Goal: Information Seeking & Learning: Learn about a topic

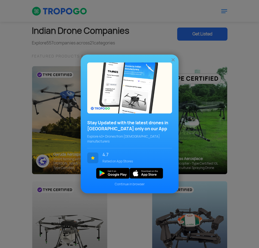
click at [173, 62] on img at bounding box center [173, 59] width 5 height 5
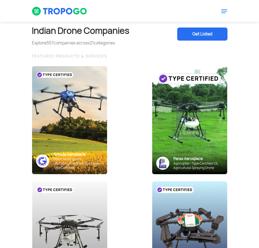
click at [227, 8] on div at bounding box center [224, 11] width 7 height 22
click at [226, 10] on img at bounding box center [224, 11] width 7 height 7
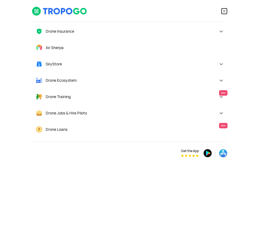
click at [224, 11] on img at bounding box center [224, 11] width 7 height 7
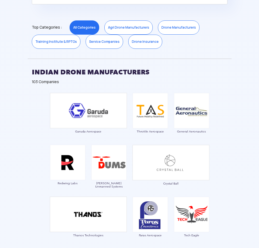
scroll to position [381, 0]
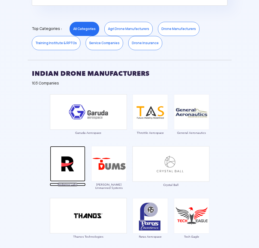
click at [77, 168] on img at bounding box center [67, 163] width 35 height 35
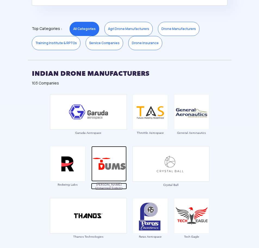
click at [110, 172] on img at bounding box center [108, 163] width 35 height 35
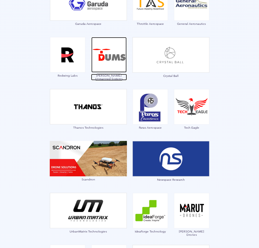
scroll to position [463, 0]
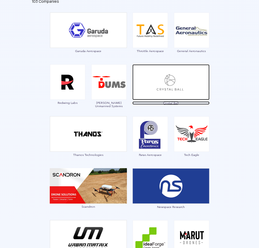
click at [191, 88] on img at bounding box center [171, 82] width 77 height 36
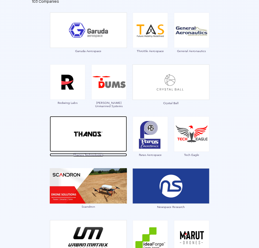
click at [111, 129] on img at bounding box center [88, 134] width 77 height 36
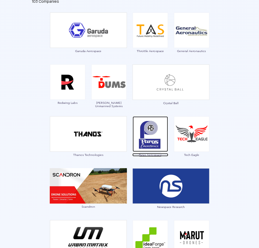
click at [146, 141] on img at bounding box center [150, 133] width 35 height 35
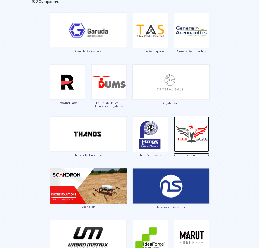
click at [198, 147] on img at bounding box center [191, 133] width 35 height 35
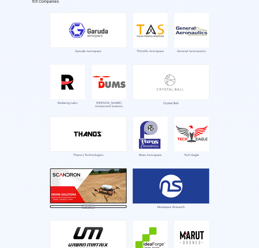
click at [104, 193] on img at bounding box center [88, 185] width 77 height 35
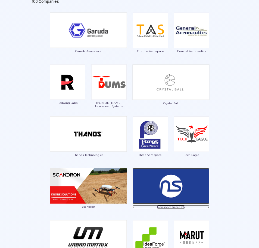
click at [178, 187] on img at bounding box center [171, 186] width 77 height 36
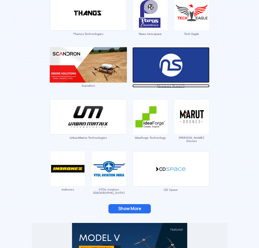
scroll to position [599, 0]
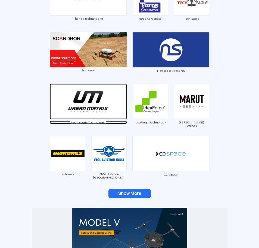
click at [97, 103] on img at bounding box center [88, 102] width 77 height 36
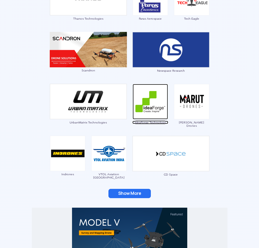
click at [153, 109] on img at bounding box center [150, 101] width 35 height 35
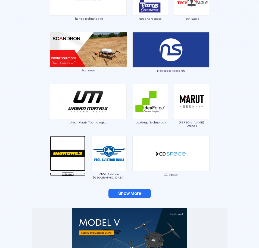
click at [81, 159] on img at bounding box center [67, 153] width 35 height 35
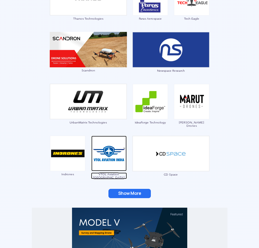
click at [111, 161] on img at bounding box center [108, 153] width 35 height 35
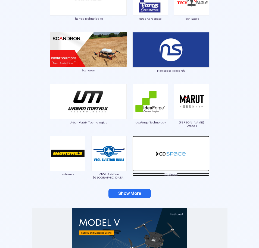
click at [148, 149] on img at bounding box center [171, 154] width 77 height 36
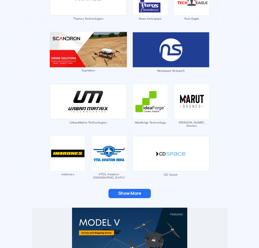
click at [121, 194] on button "Show More" at bounding box center [130, 193] width 42 height 9
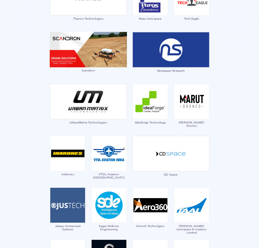
scroll to position [626, 0]
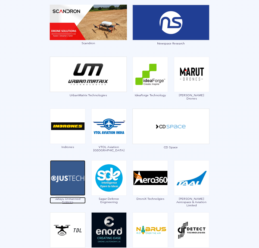
click at [62, 176] on img at bounding box center [67, 177] width 35 height 35
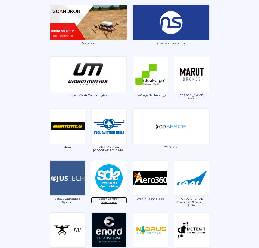
click at [115, 191] on img at bounding box center [108, 177] width 35 height 35
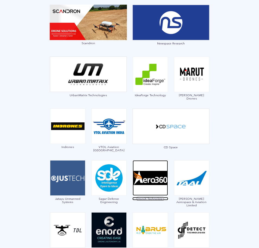
click at [151, 191] on img at bounding box center [150, 177] width 35 height 35
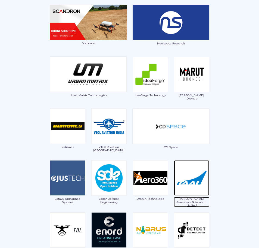
click at [186, 185] on img at bounding box center [191, 177] width 35 height 35
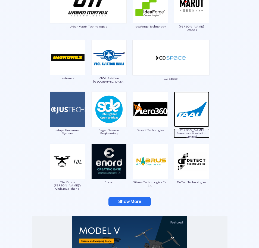
scroll to position [708, 0]
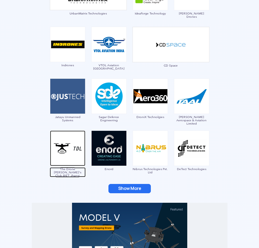
click at [68, 154] on img at bounding box center [67, 147] width 35 height 35
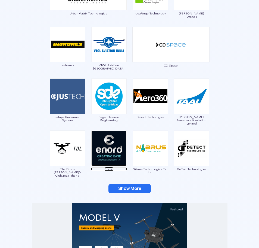
click at [105, 159] on img at bounding box center [108, 147] width 35 height 35
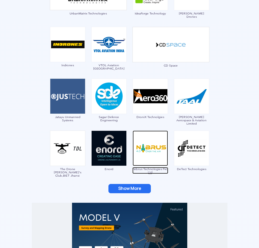
click at [157, 159] on img at bounding box center [150, 147] width 35 height 35
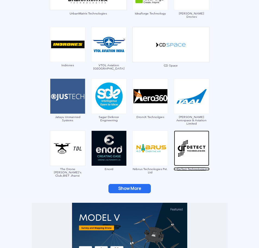
click at [190, 155] on img at bounding box center [191, 147] width 35 height 35
click at [145, 186] on button "Show More" at bounding box center [130, 188] width 42 height 9
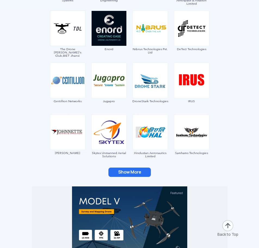
scroll to position [844, 0]
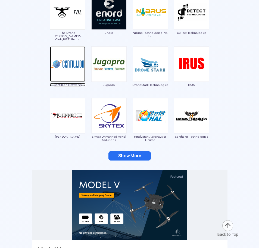
click at [72, 68] on img at bounding box center [67, 63] width 35 height 35
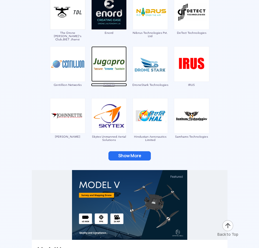
click at [104, 69] on img at bounding box center [108, 63] width 35 height 35
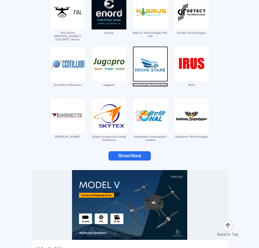
click at [154, 72] on img at bounding box center [150, 63] width 35 height 35
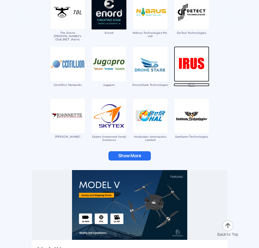
click at [181, 63] on img at bounding box center [191, 63] width 35 height 35
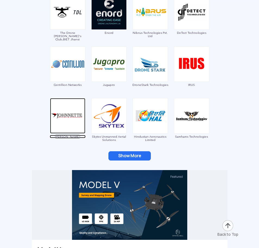
click at [70, 121] on img at bounding box center [67, 115] width 35 height 35
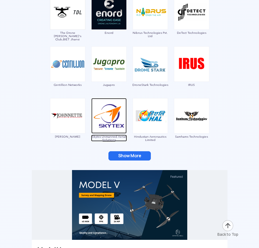
click at [111, 118] on img at bounding box center [108, 115] width 35 height 35
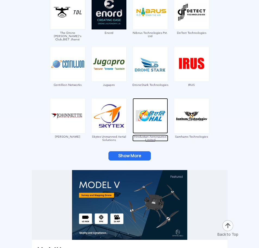
click at [151, 125] on img at bounding box center [150, 115] width 35 height 35
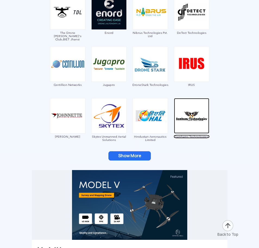
click at [195, 128] on img at bounding box center [191, 115] width 35 height 35
click at [143, 154] on button "Show More" at bounding box center [130, 155] width 42 height 9
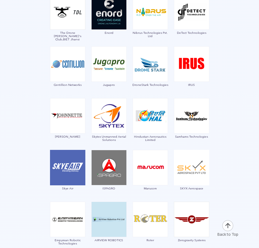
scroll to position [898, 0]
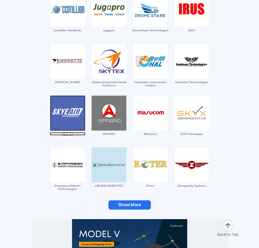
click at [65, 118] on img at bounding box center [67, 112] width 35 height 35
click at [98, 119] on img at bounding box center [108, 112] width 35 height 35
click at [113, 130] on img at bounding box center [108, 112] width 35 height 35
click at [110, 111] on img at bounding box center [108, 112] width 35 height 35
click at [113, 127] on img at bounding box center [108, 112] width 35 height 35
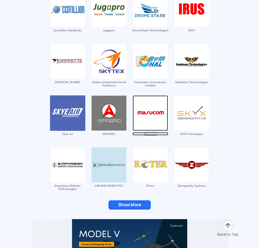
click at [156, 113] on img at bounding box center [150, 112] width 35 height 35
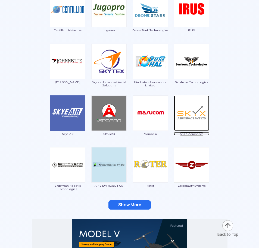
click at [189, 125] on img at bounding box center [191, 112] width 35 height 35
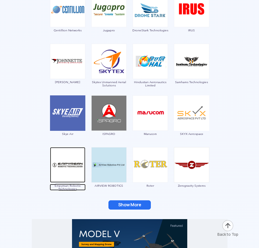
click at [63, 168] on img at bounding box center [67, 164] width 35 height 35
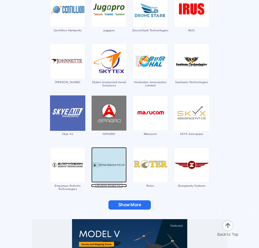
click at [96, 148] on img at bounding box center [108, 164] width 35 height 35
click at [146, 177] on img at bounding box center [150, 164] width 35 height 35
click at [158, 168] on img at bounding box center [150, 164] width 35 height 35
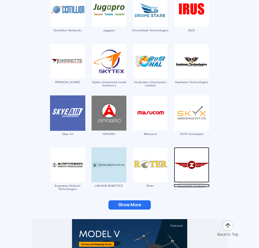
click at [192, 161] on img at bounding box center [191, 164] width 35 height 35
click at [138, 203] on button "Show More" at bounding box center [130, 204] width 42 height 9
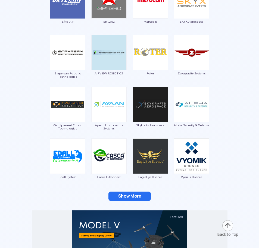
scroll to position [1034, 0]
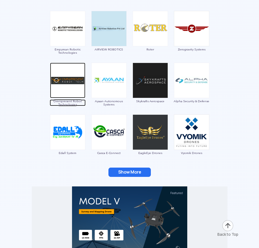
click at [72, 78] on img at bounding box center [67, 80] width 35 height 35
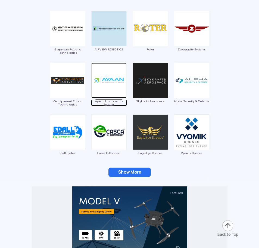
click at [110, 86] on img at bounding box center [108, 80] width 35 height 35
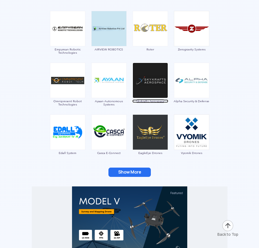
click at [146, 86] on img at bounding box center [150, 80] width 35 height 35
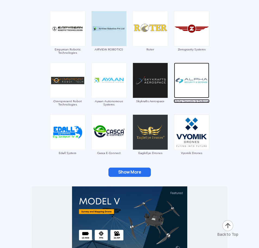
click at [194, 81] on img at bounding box center [191, 80] width 35 height 35
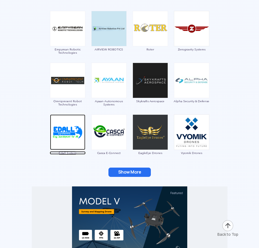
click at [71, 126] on img at bounding box center [67, 131] width 35 height 35
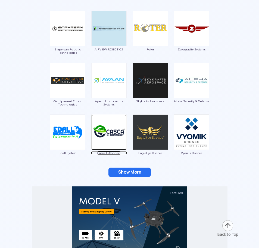
click at [115, 124] on img at bounding box center [108, 131] width 35 height 35
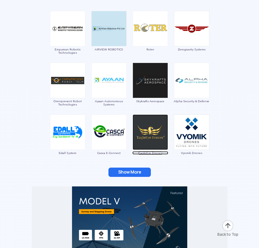
click at [149, 133] on img at bounding box center [150, 131] width 35 height 35
click at [193, 126] on img at bounding box center [191, 131] width 35 height 35
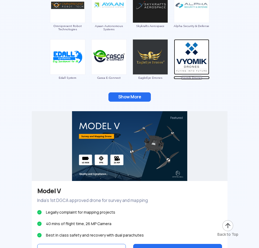
scroll to position [1143, 0]
